Goal: Information Seeking & Learning: Learn about a topic

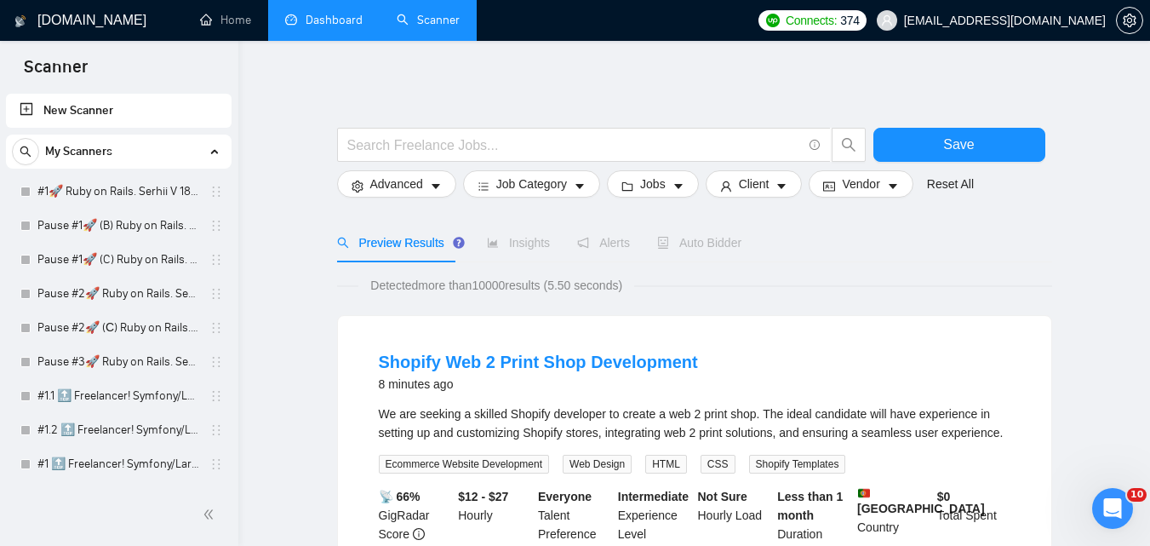
click at [330, 27] on link "Dashboard" at bounding box center [323, 20] width 77 height 14
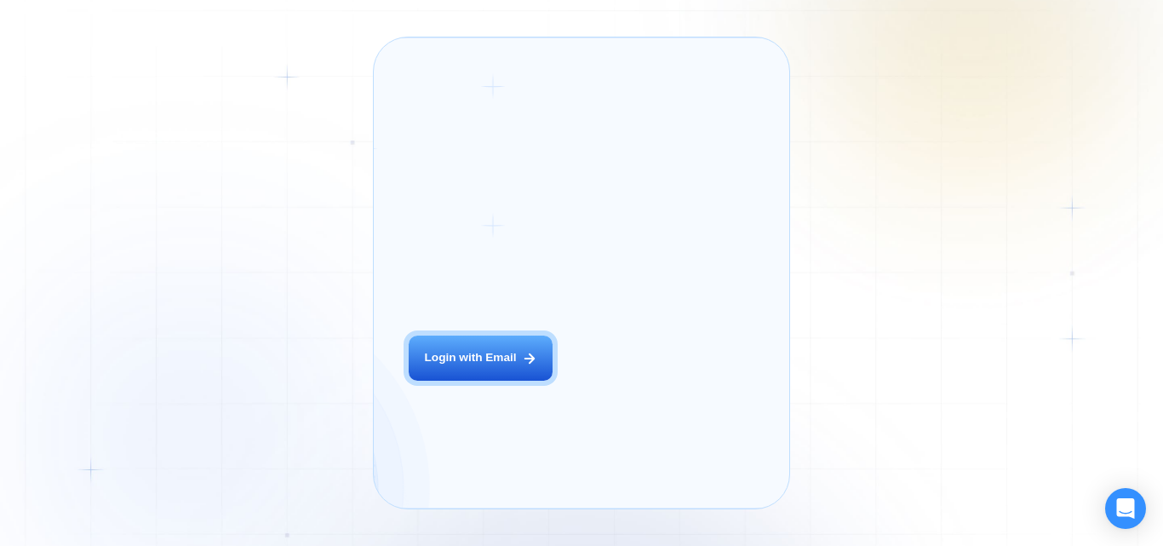
click at [521, 374] on div "Login ‍ Welcome to GigRadar. AI Business Manager for Agencies Login with Email" at bounding box center [500, 272] width 216 height 436
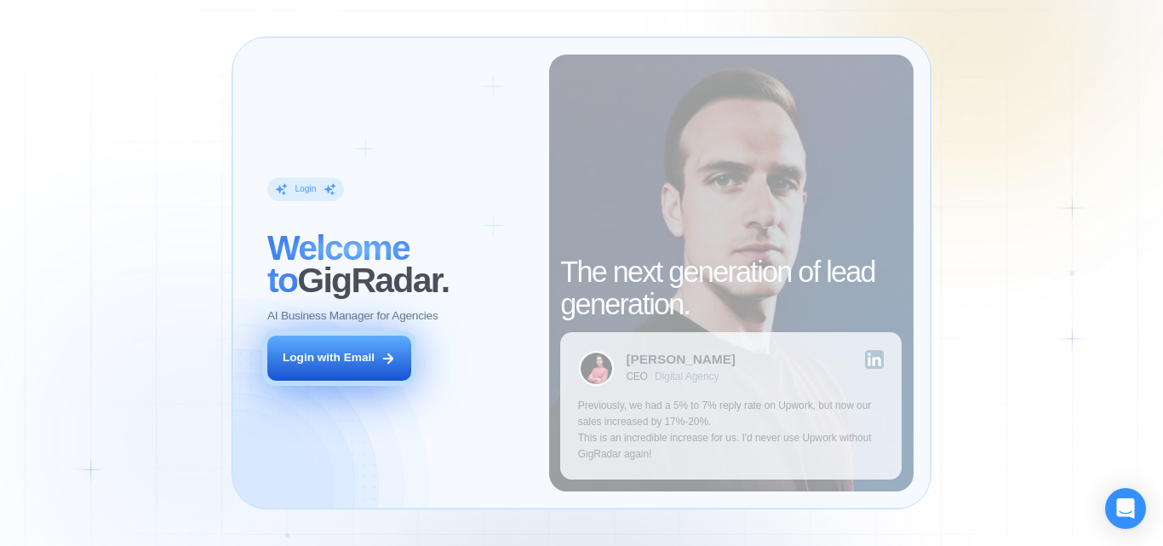
click at [357, 363] on div "Login with Email" at bounding box center [329, 358] width 92 height 16
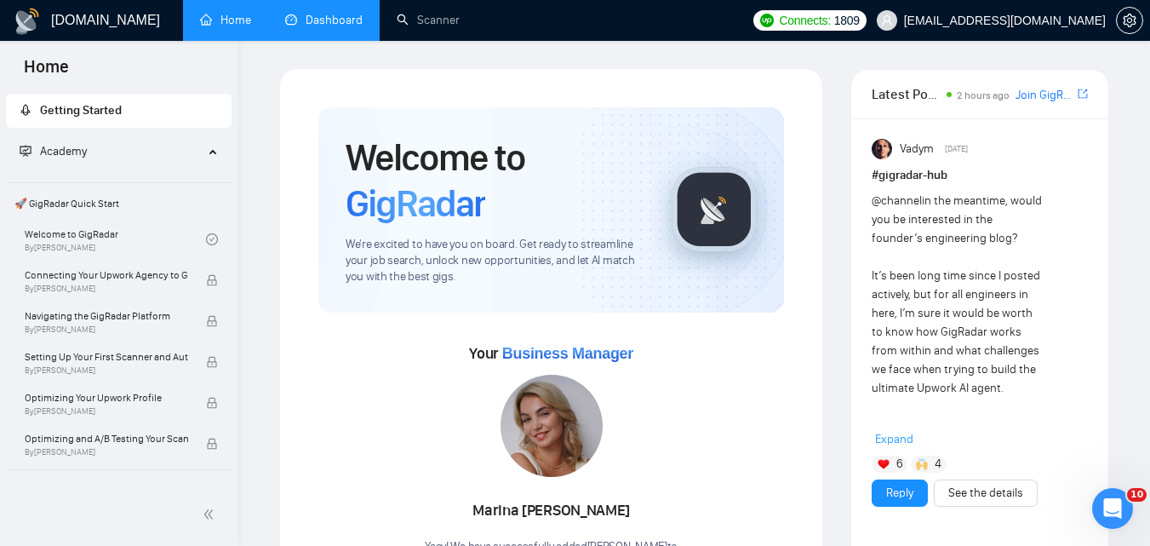
click at [331, 16] on link "Dashboard" at bounding box center [323, 20] width 77 height 14
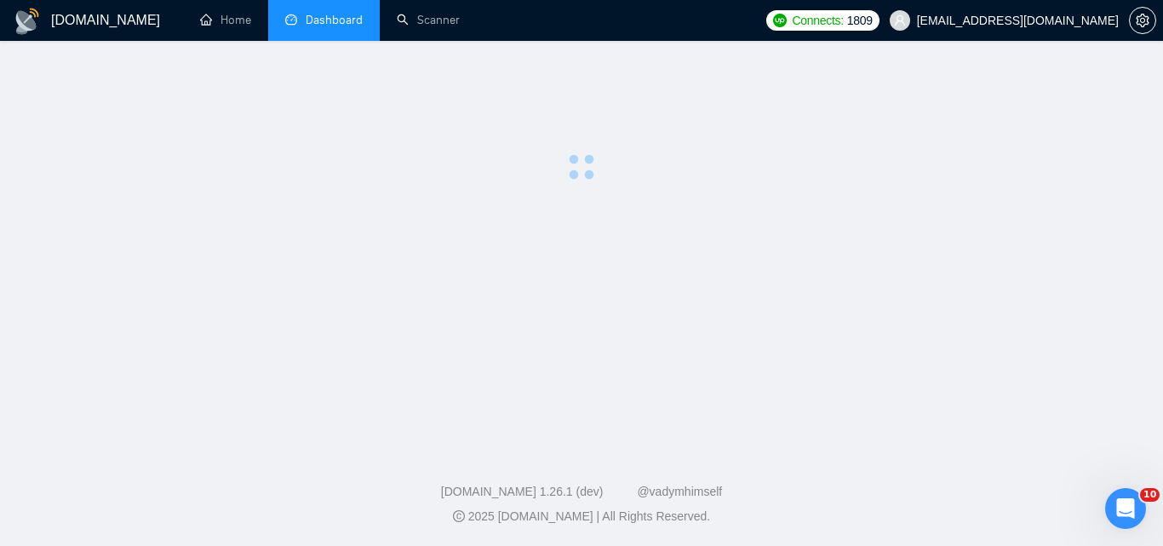
click at [460, 15] on link "Scanner" at bounding box center [428, 20] width 63 height 14
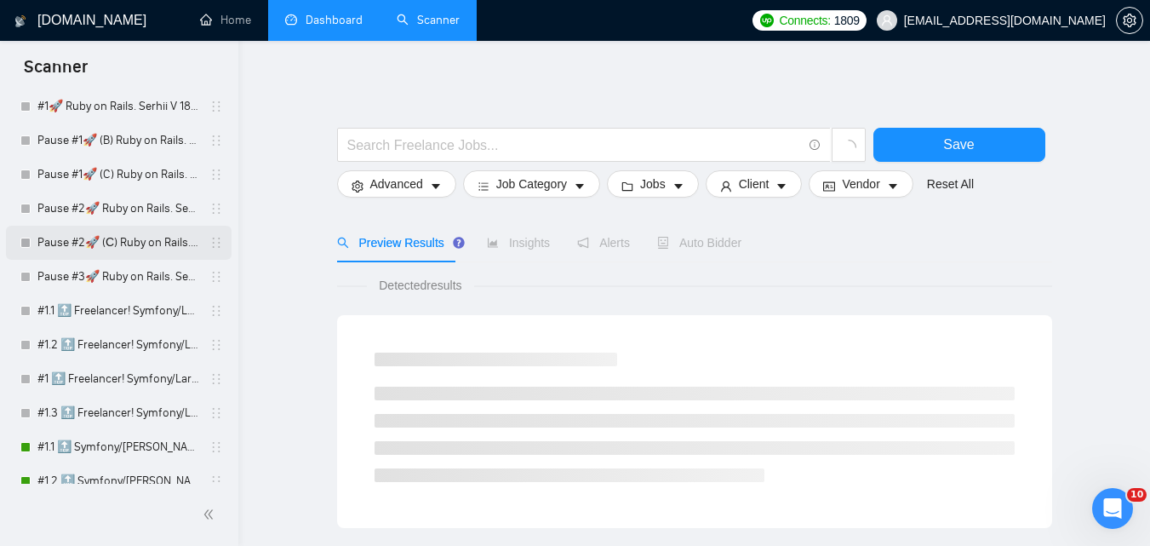
scroll to position [170, 0]
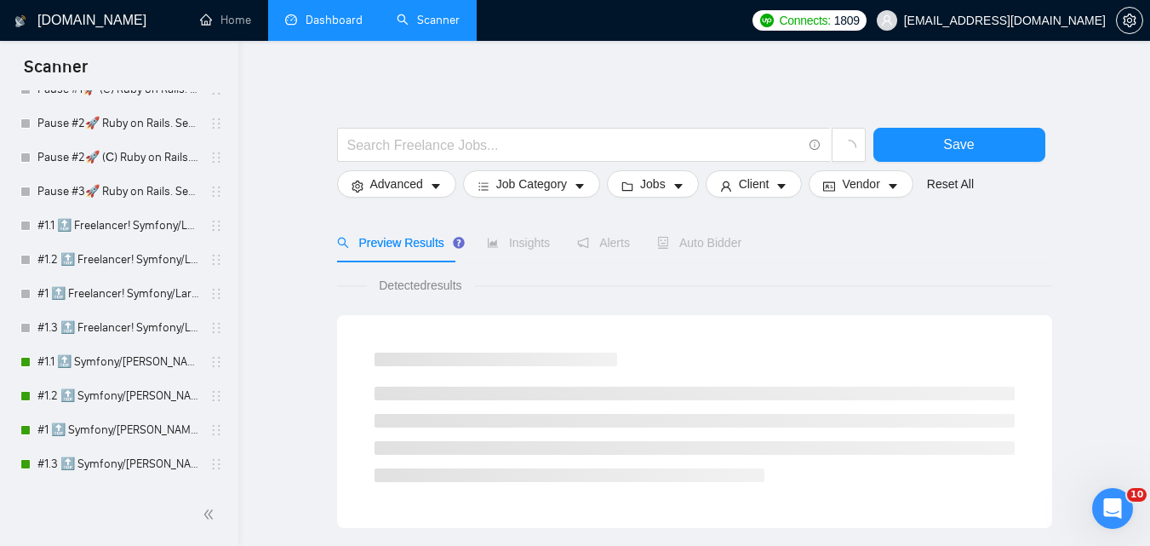
click at [323, 26] on link "Dashboard" at bounding box center [323, 20] width 77 height 14
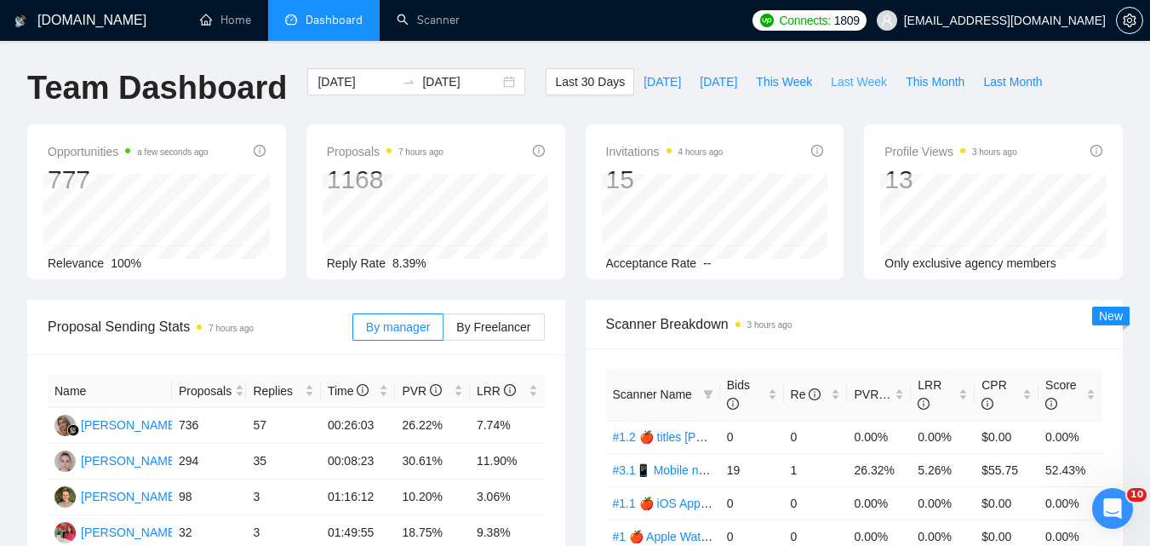
click at [833, 77] on span "Last Week" at bounding box center [859, 81] width 56 height 19
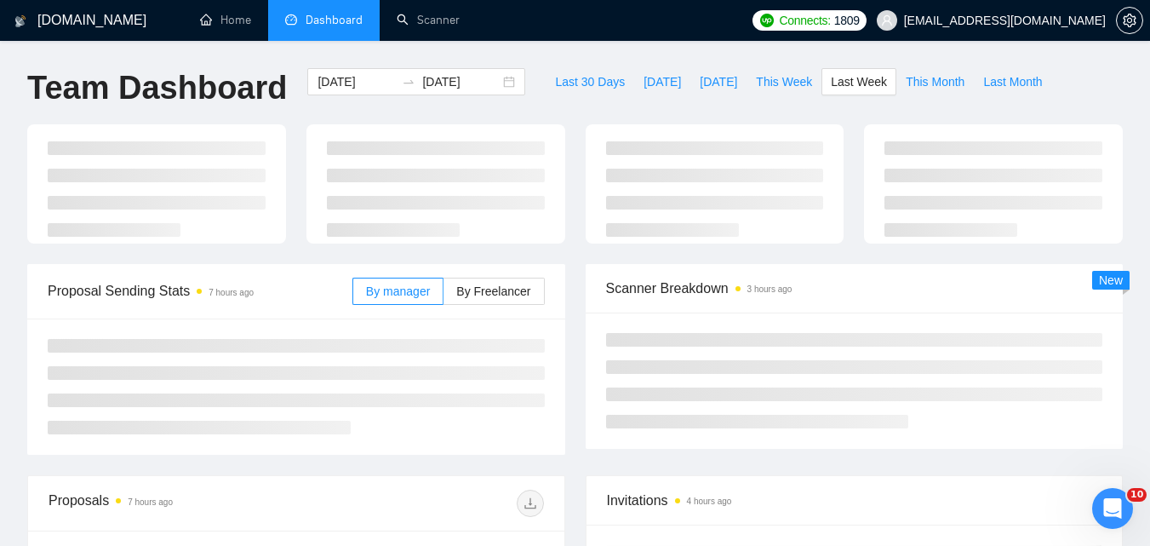
type input "2025-09-22"
type input "2025-09-28"
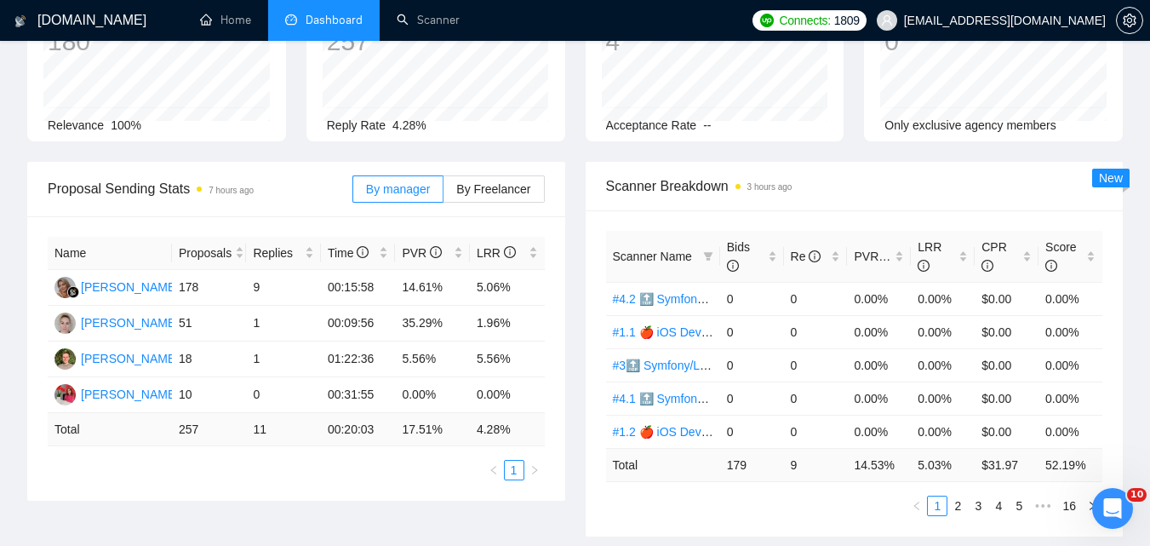
scroll to position [170, 0]
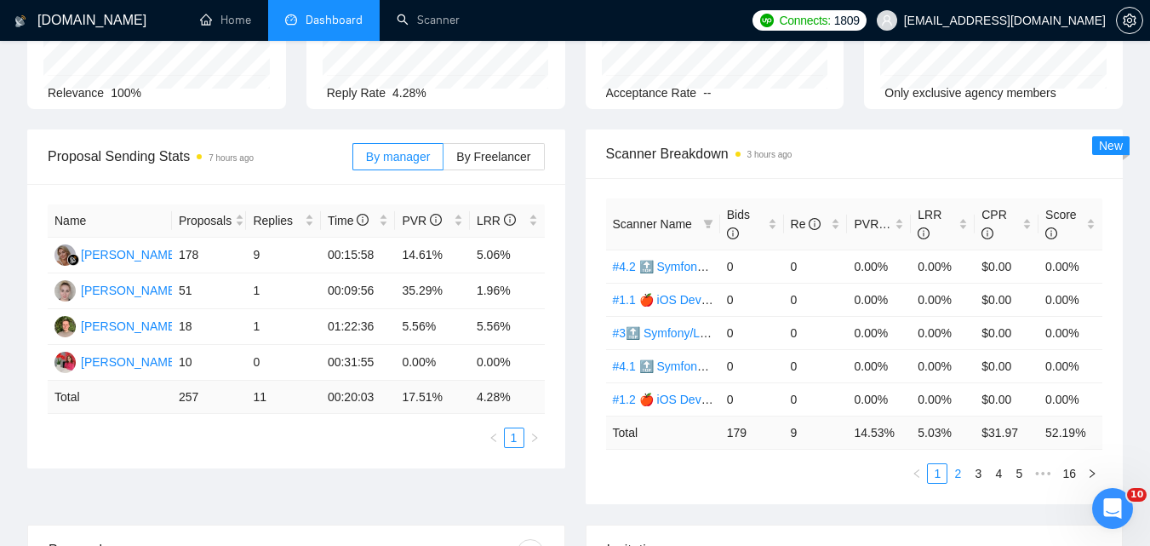
click at [958, 475] on link "2" at bounding box center [957, 473] width 19 height 19
click at [982, 474] on link "3" at bounding box center [978, 473] width 19 height 19
click at [999, 474] on link "4" at bounding box center [998, 473] width 19 height 19
click at [681, 331] on link "#3📱 Mobile no stack [PERSON_NAME] (-iOS)" at bounding box center [738, 333] width 250 height 14
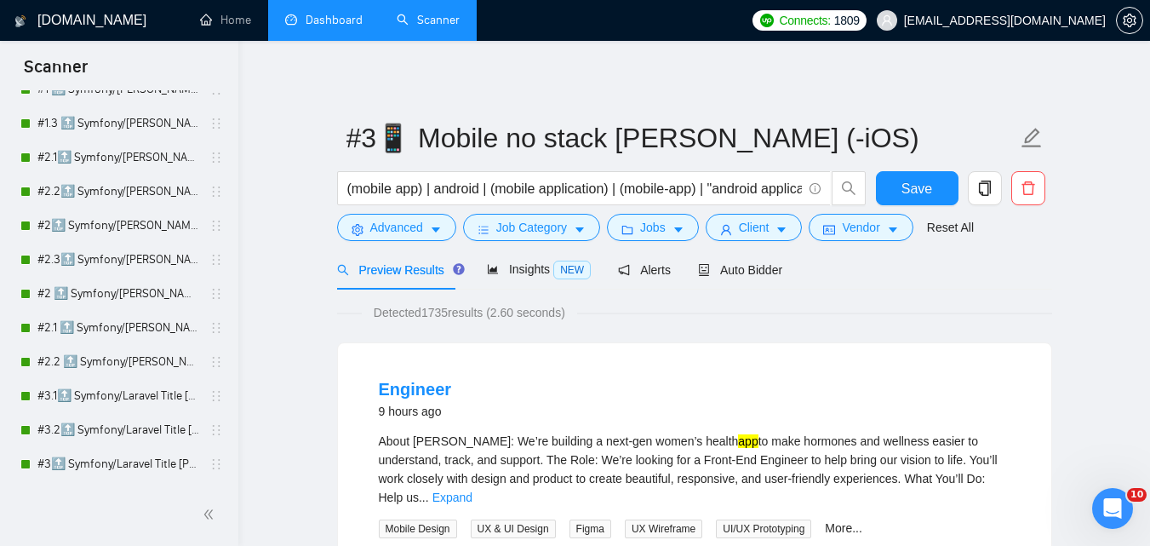
click at [310, 27] on link "Dashboard" at bounding box center [323, 20] width 77 height 14
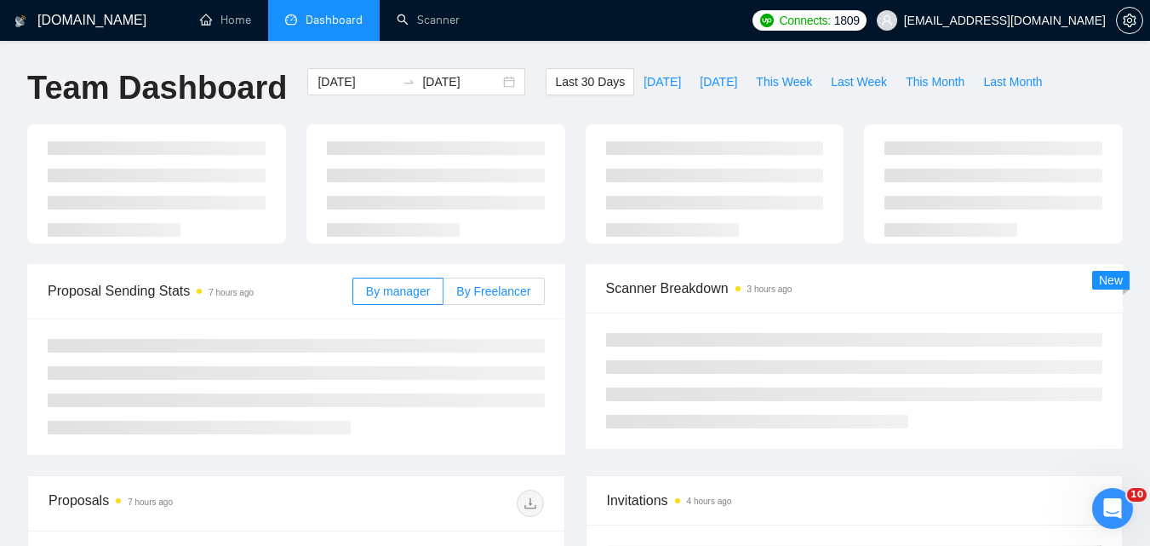
type input "[DATE]"
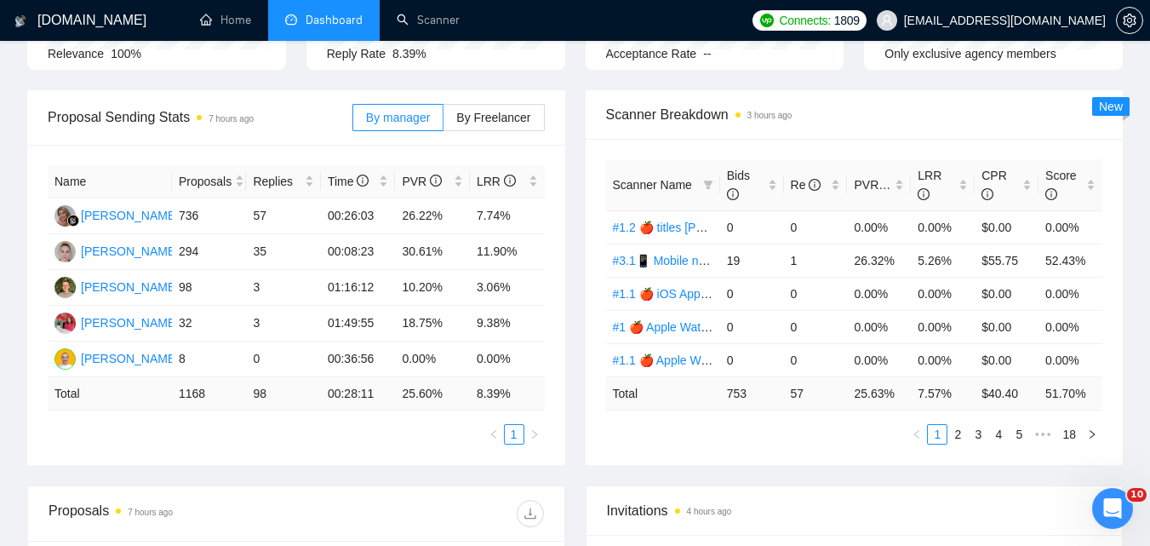
scroll to position [170, 0]
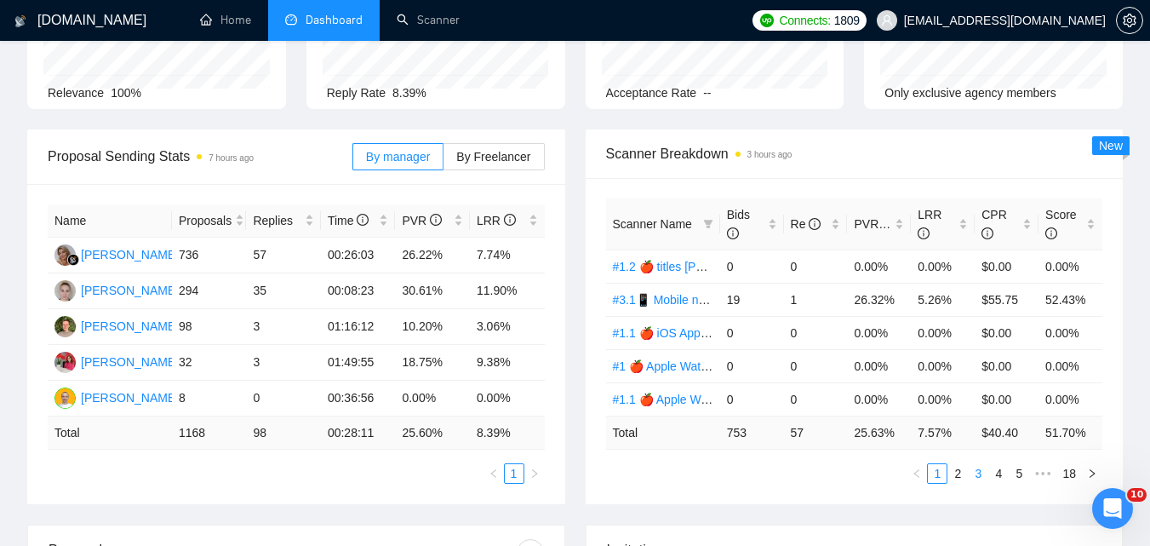
click at [977, 474] on link "3" at bounding box center [978, 473] width 19 height 19
click at [998, 472] on link "4" at bounding box center [998, 473] width 19 height 19
click at [1002, 472] on link "5" at bounding box center [998, 473] width 19 height 19
click at [999, 473] on link "6" at bounding box center [998, 473] width 19 height 19
click at [1004, 471] on link "7" at bounding box center [998, 473] width 19 height 19
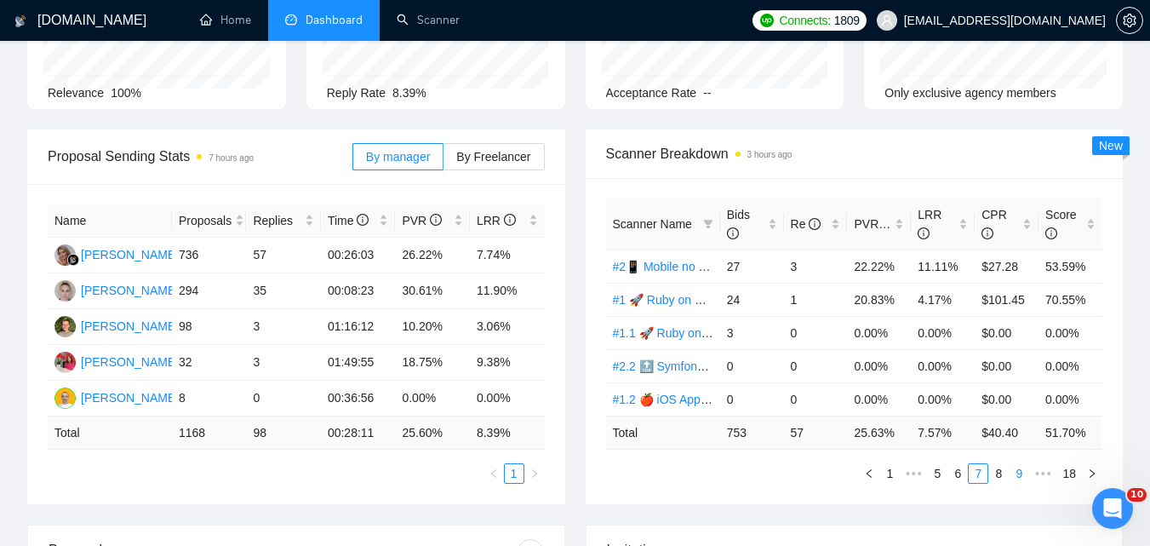
click at [999, 473] on link "8" at bounding box center [998, 473] width 19 height 19
click at [999, 477] on link "9" at bounding box center [994, 473] width 19 height 19
click at [999, 475] on link "10" at bounding box center [992, 473] width 24 height 19
click at [995, 475] on link "11" at bounding box center [992, 473] width 24 height 19
click at [997, 473] on link "12" at bounding box center [992, 473] width 24 height 19
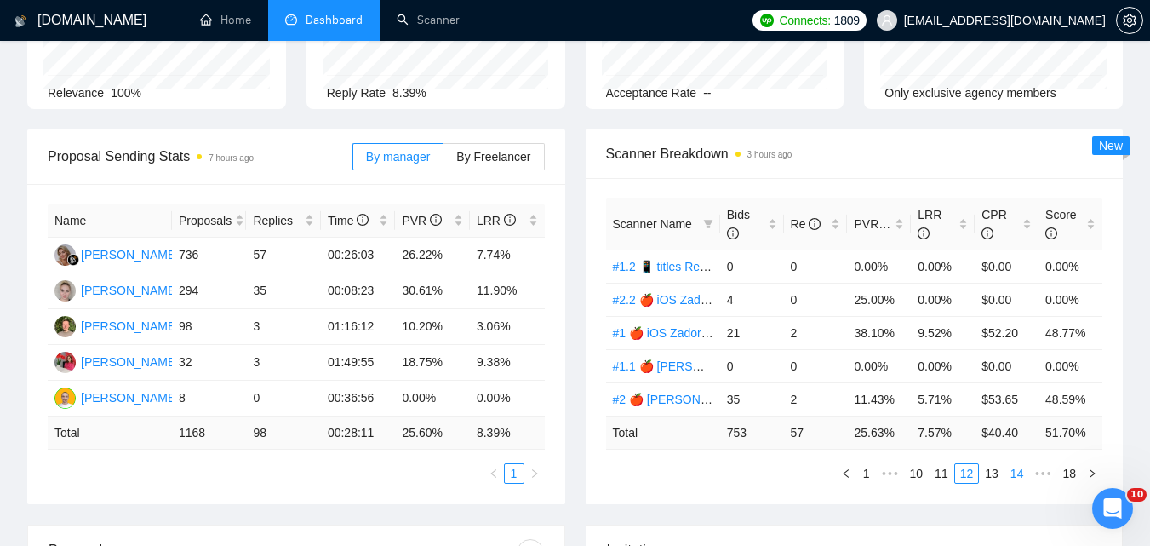
click at [998, 477] on link "13" at bounding box center [992, 473] width 24 height 19
click at [1000, 479] on link "14" at bounding box center [992, 473] width 24 height 19
click at [998, 476] on link "15" at bounding box center [992, 473] width 24 height 19
click at [1022, 477] on link "16" at bounding box center [1019, 473] width 24 height 19
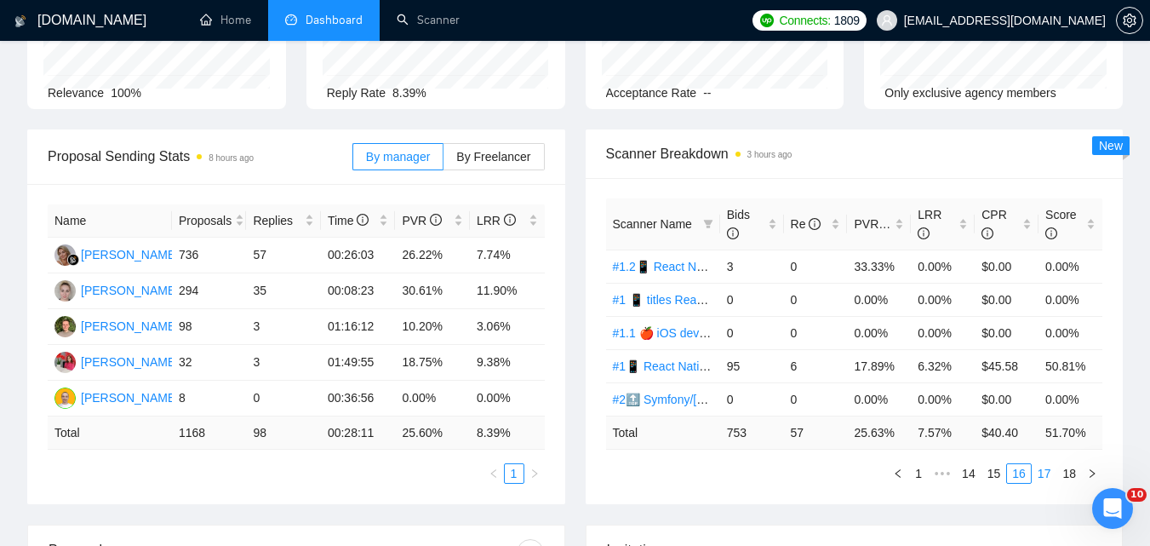
click at [1045, 478] on link "17" at bounding box center [1044, 473] width 24 height 19
click at [1078, 475] on link "18" at bounding box center [1069, 473] width 24 height 19
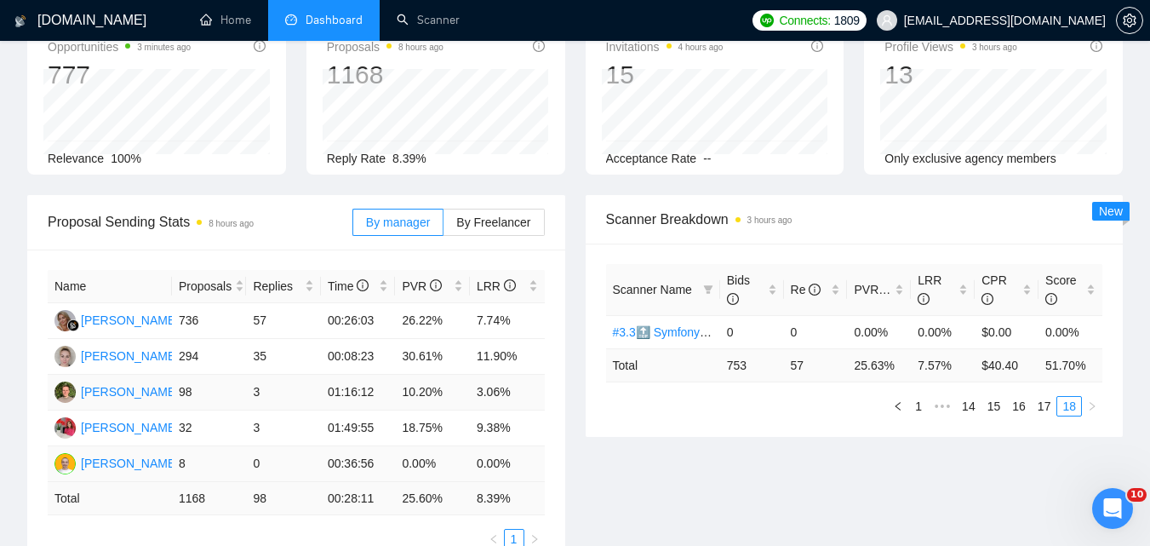
scroll to position [0, 0]
